Goal: Navigation & Orientation: Find specific page/section

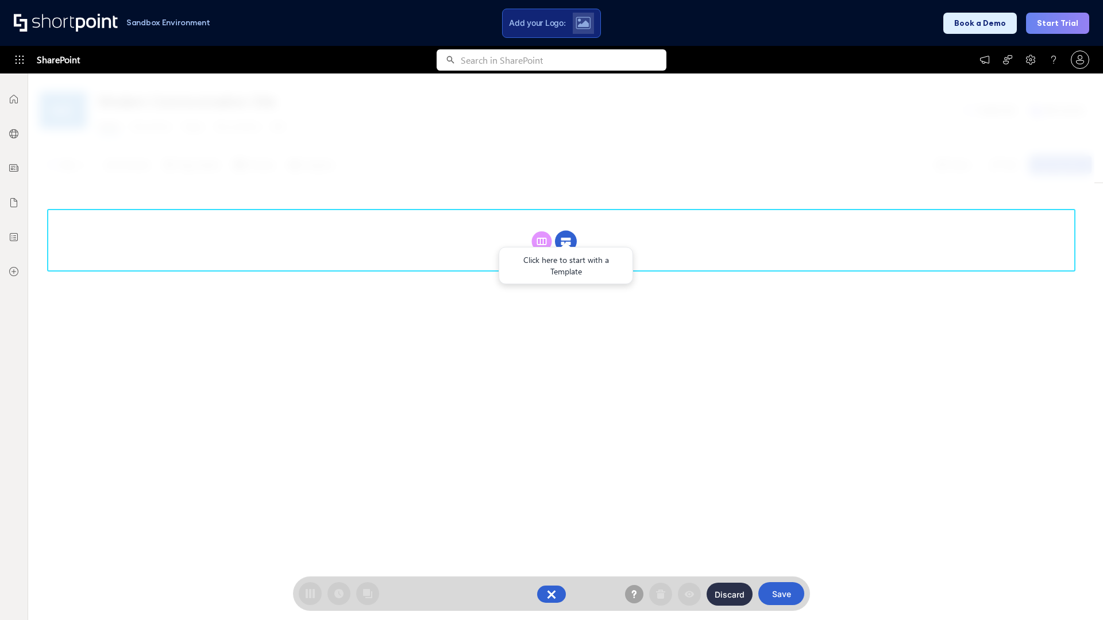
click at [566, 241] on circle at bounding box center [566, 242] width 22 height 22
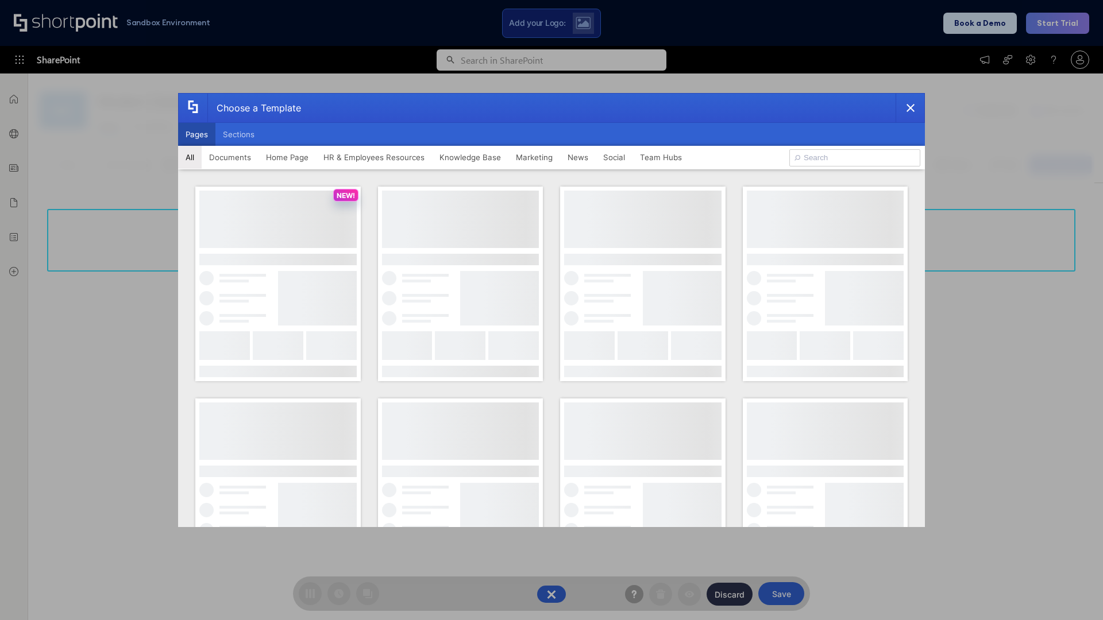
click at [196, 134] on button "Pages" at bounding box center [196, 134] width 37 height 23
type input "Together"
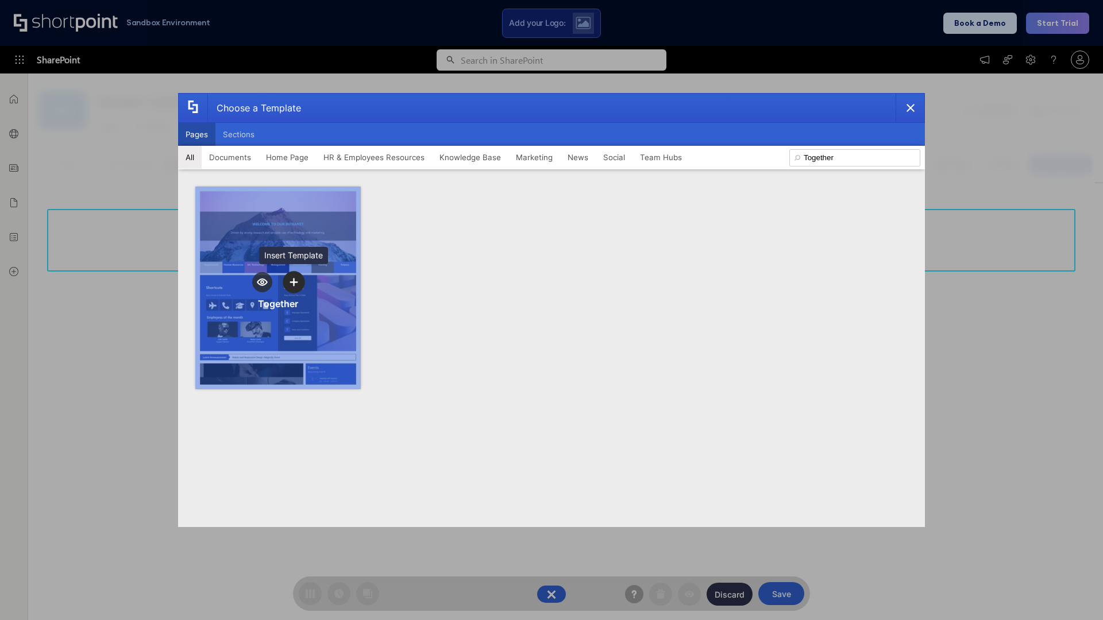
click at [293, 282] on icon "template selector" at bounding box center [293, 282] width 8 height 8
